Goal: Task Accomplishment & Management: Complete application form

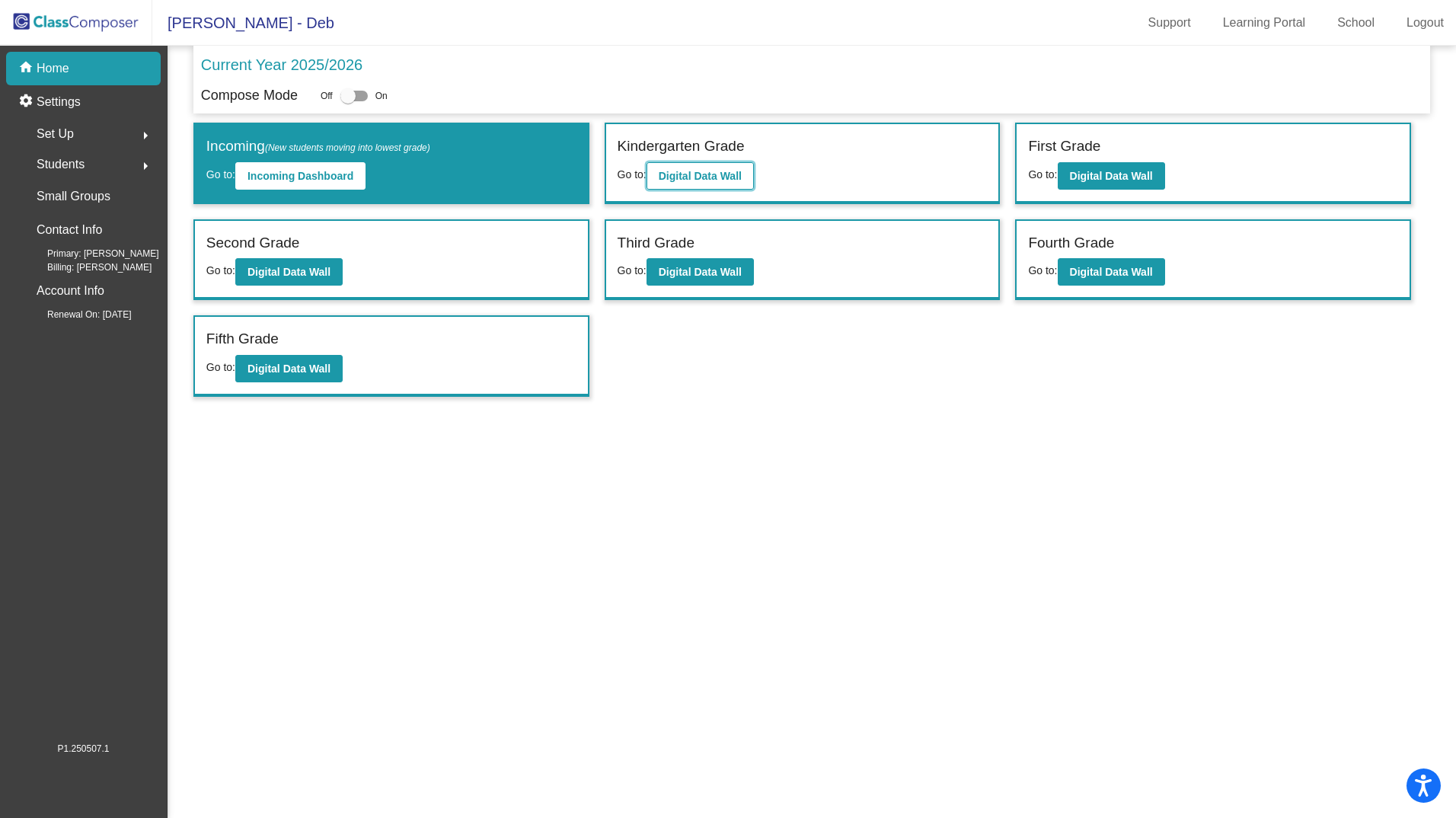
click at [698, 173] on b "Digital Data Wall" at bounding box center [700, 176] width 83 height 13
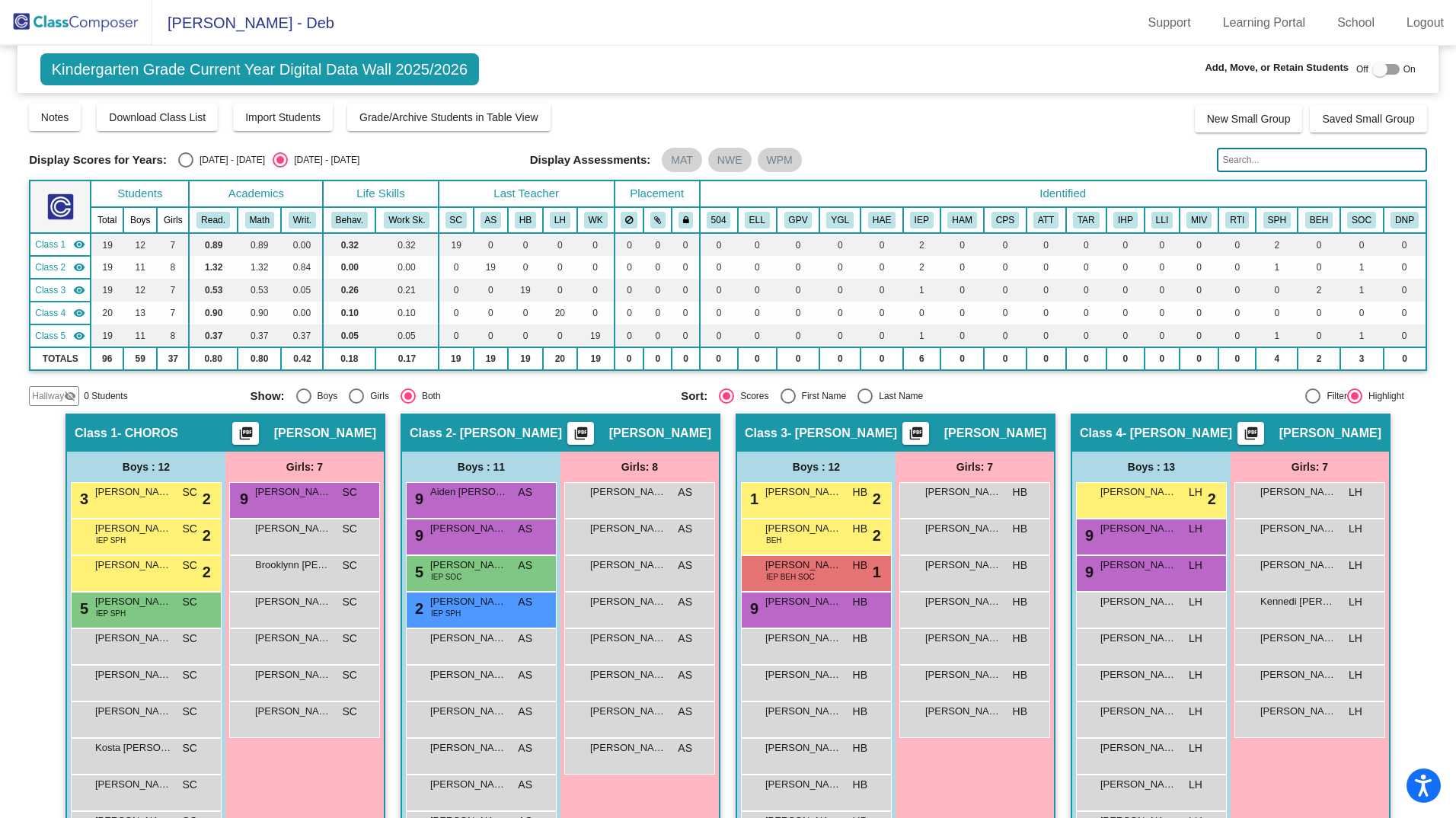
click at [1383, 72] on div at bounding box center [1386, 69] width 28 height 11
checkbox input "true"
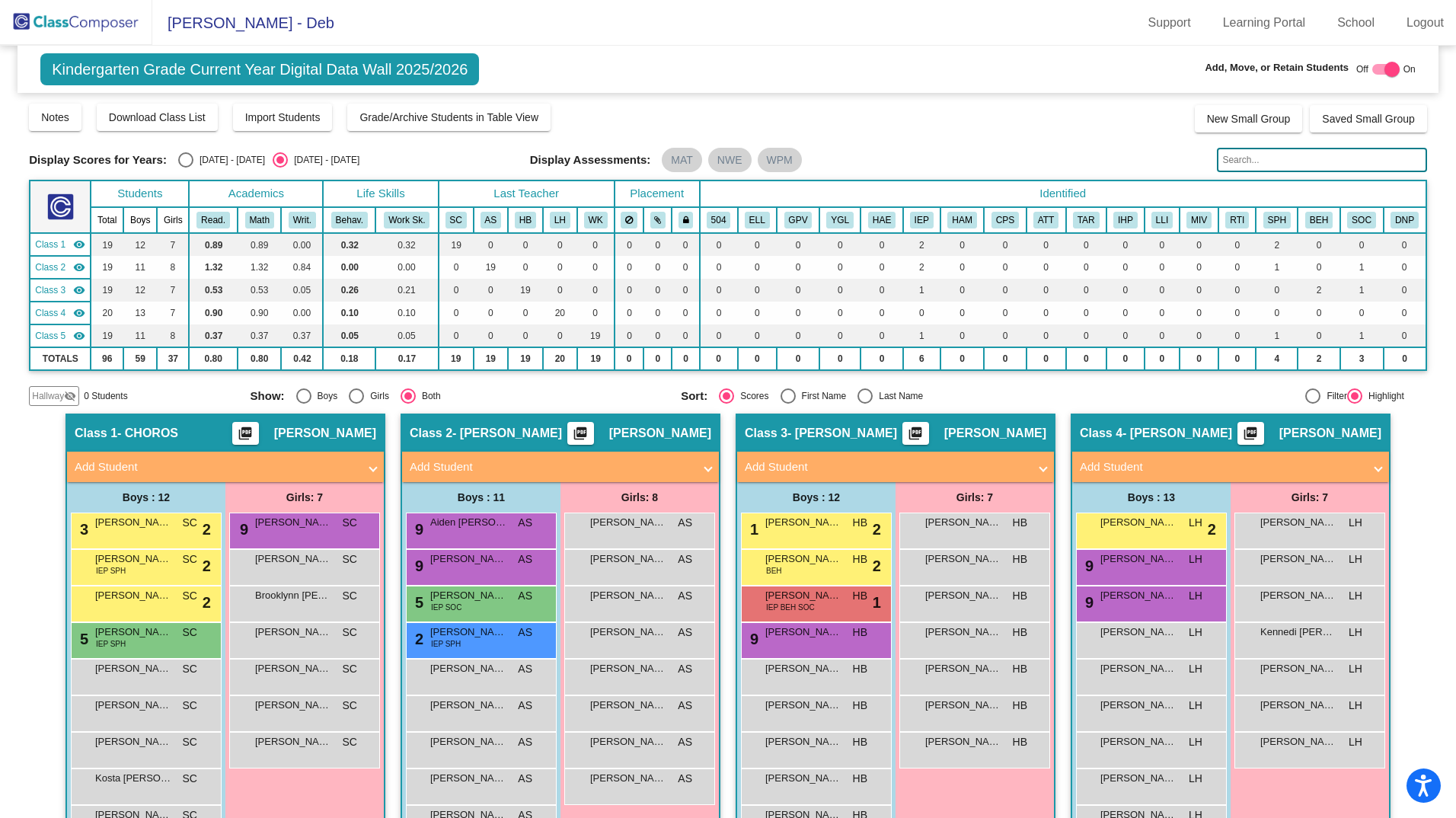
click at [362, 462] on span "Add Student" at bounding box center [222, 467] width 295 height 18
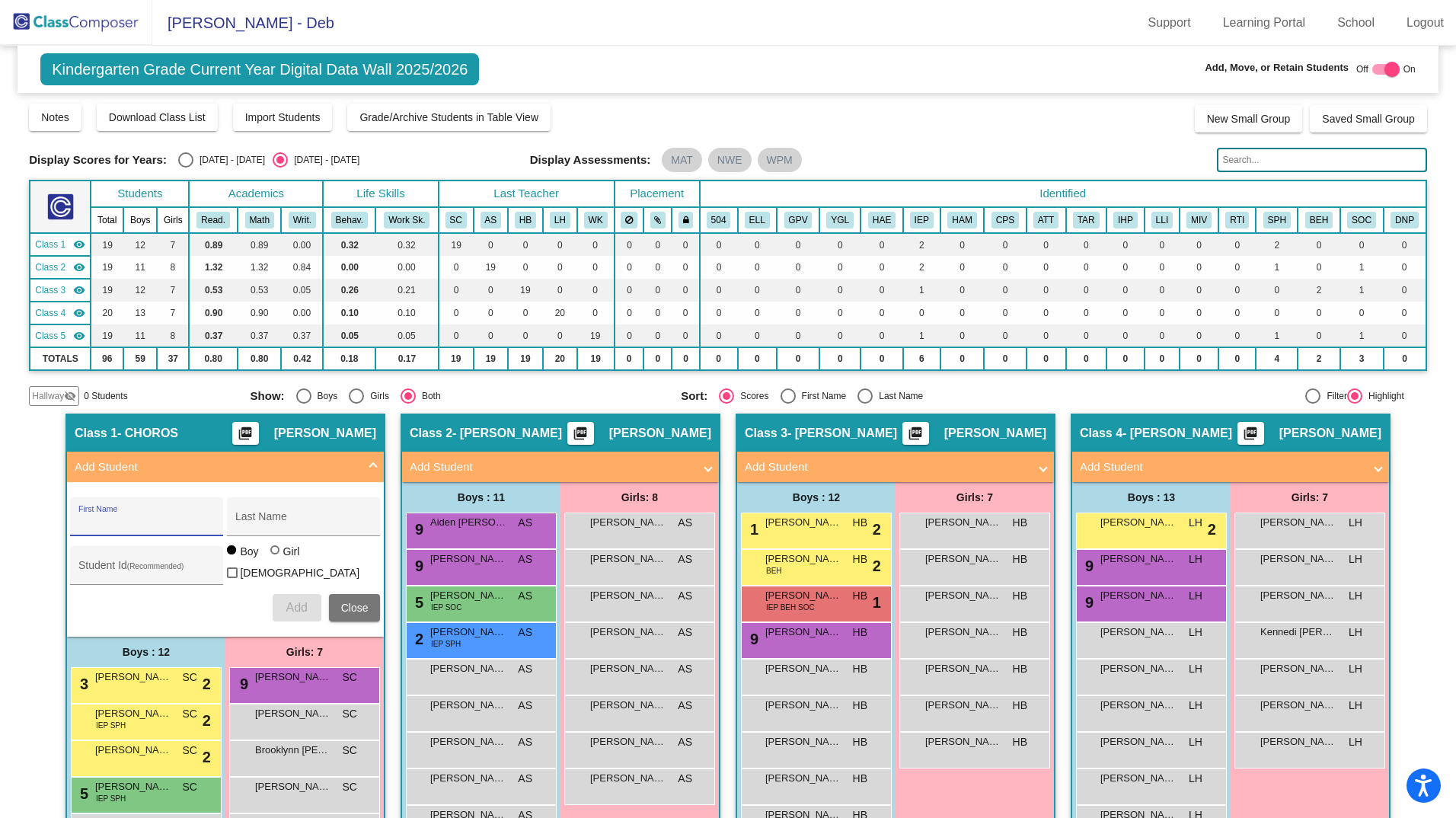
click at [114, 521] on input "First Name" at bounding box center [147, 523] width 137 height 13
type input "Harmoni"
type input "[PERSON_NAME]"
click at [140, 571] on input "Student Id (Recommended)" at bounding box center [147, 571] width 137 height 13
type input "8002252"
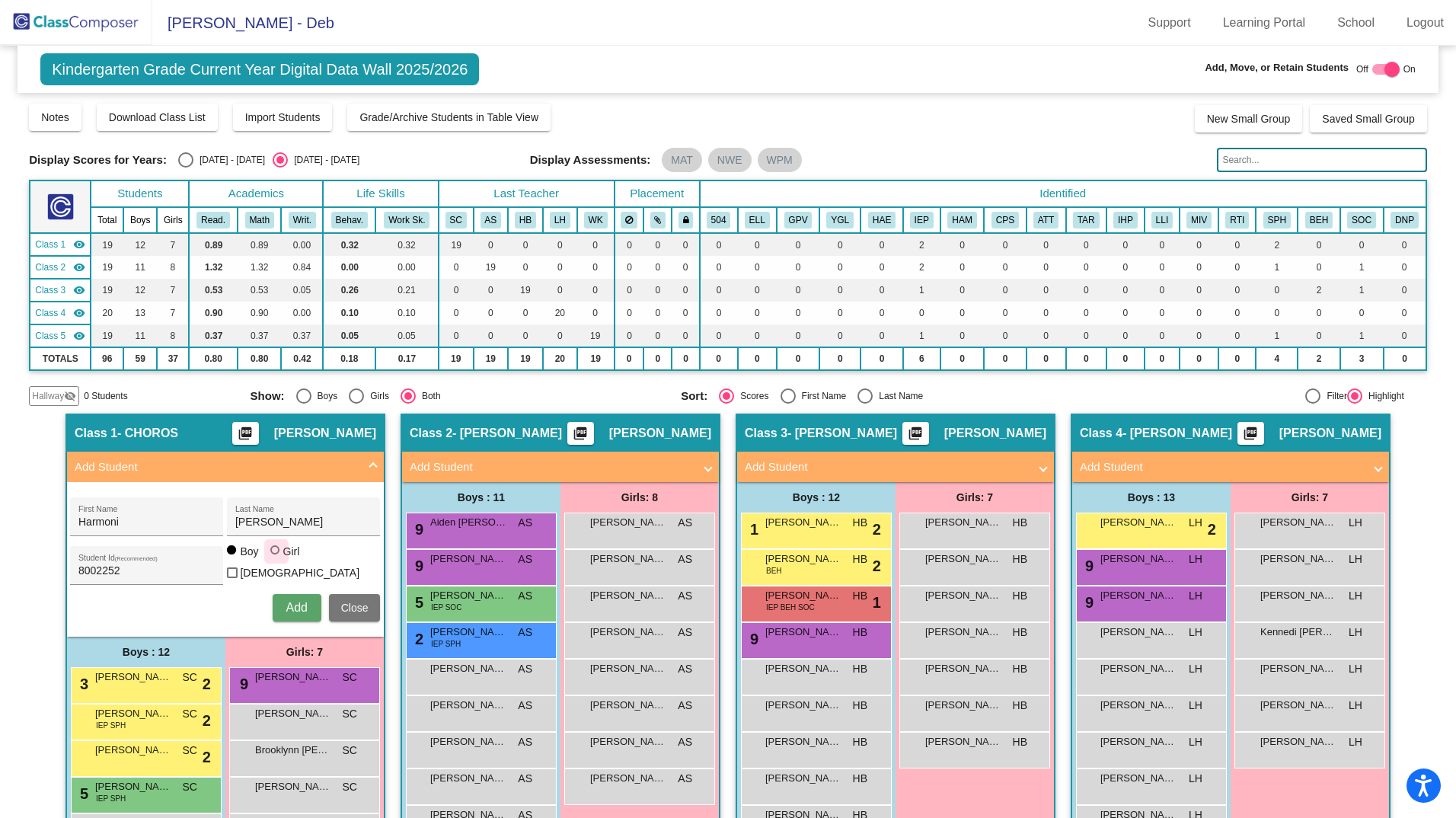
click at [273, 554] on div at bounding box center [275, 550] width 9 height 9
click at [276, 558] on input "Girl" at bounding box center [276, 558] width 1 height 1
radio input "true"
click at [288, 601] on span "Add" at bounding box center [296, 607] width 21 height 13
click at [1384, 66] on div at bounding box center [1392, 69] width 15 height 15
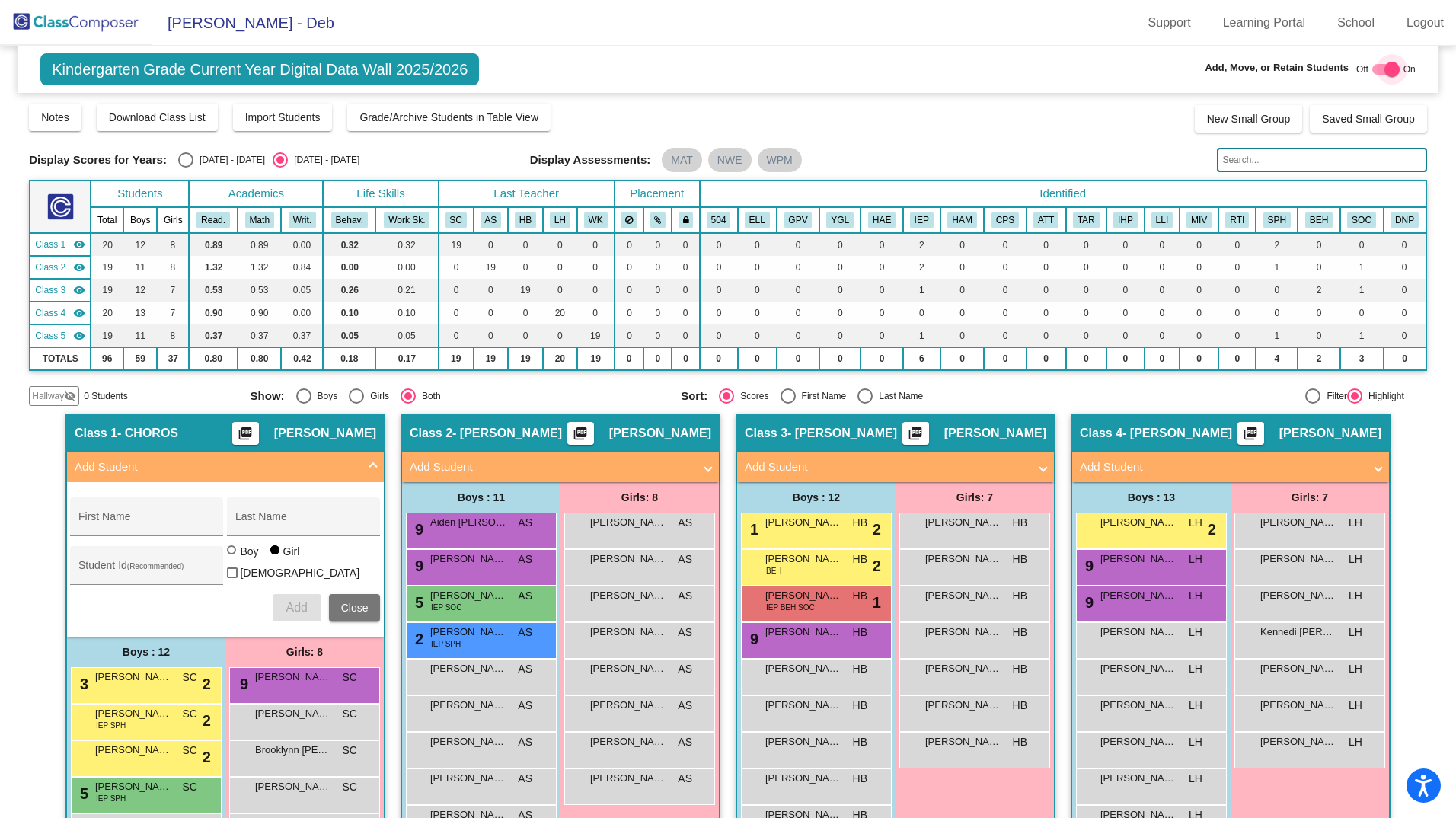
checkbox input "false"
